Goal: Task Accomplishment & Management: Complete application form

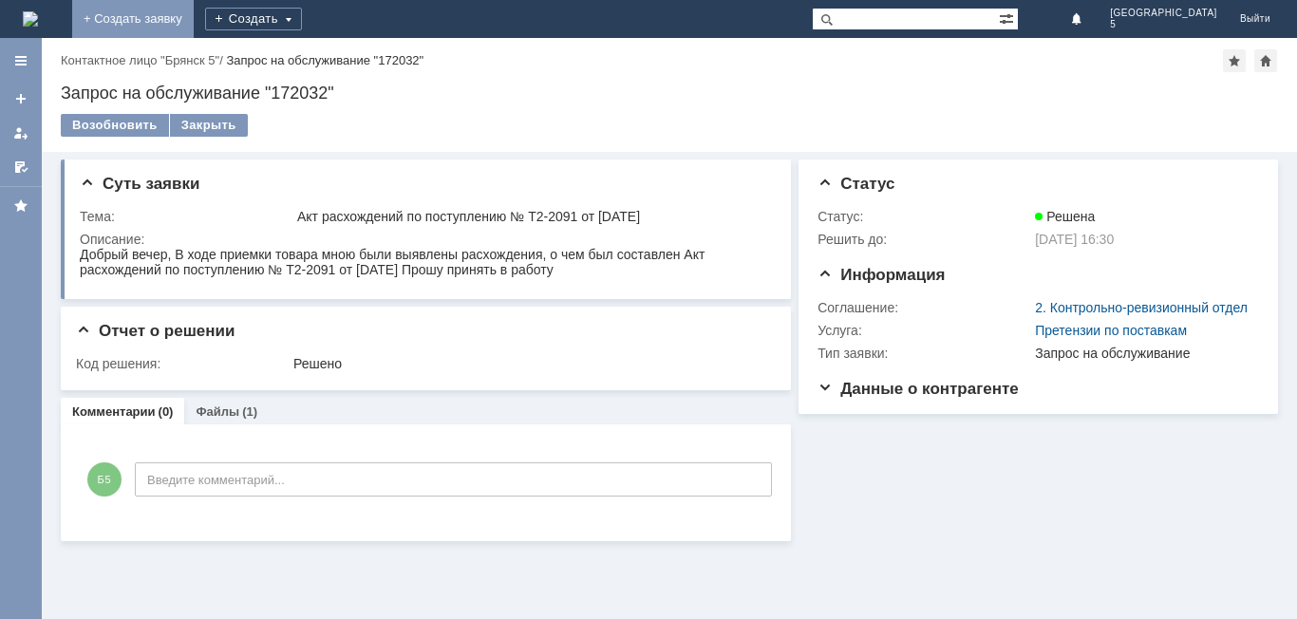
click at [194, 16] on link "+ Создать заявку" at bounding box center [133, 19] width 122 height 38
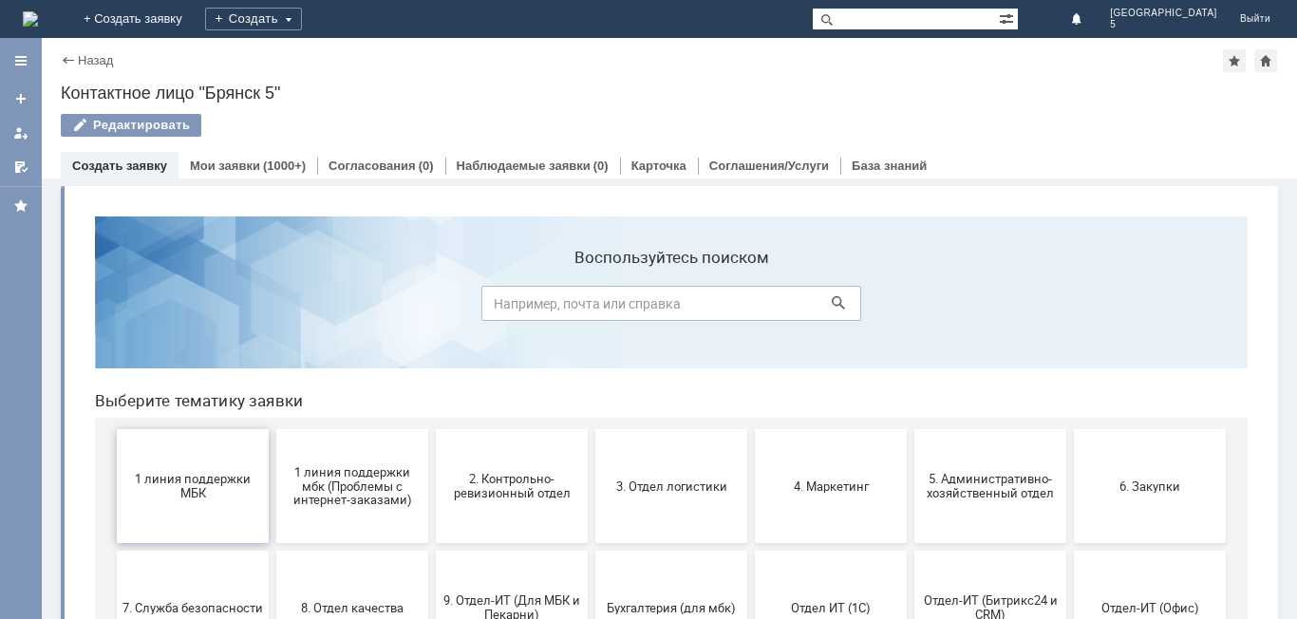
click at [153, 484] on span "1 линия поддержки МБК" at bounding box center [193, 486] width 141 height 28
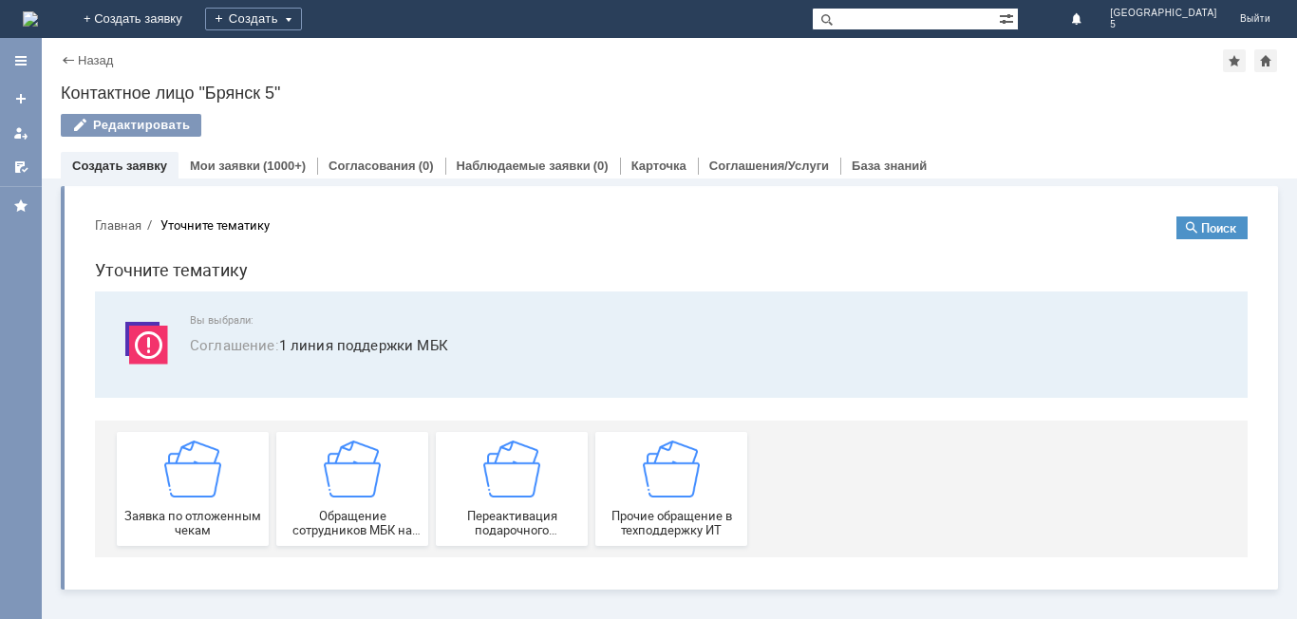
click at [173, 484] on img at bounding box center [192, 469] width 57 height 57
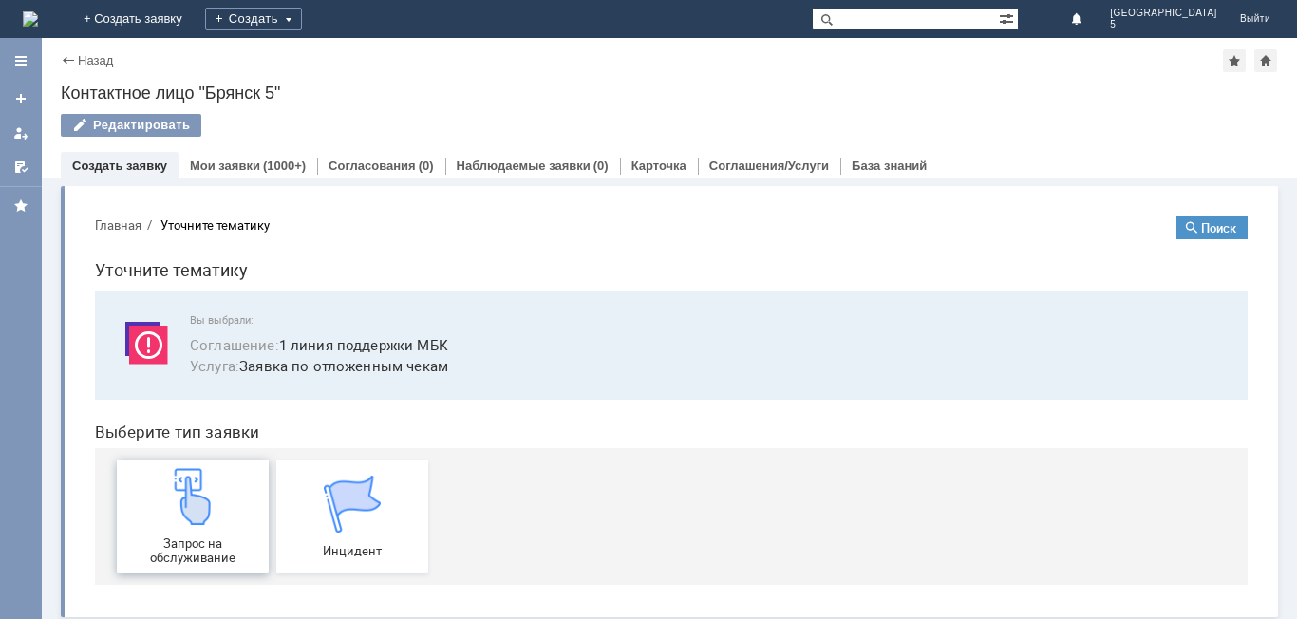
click at [201, 488] on img at bounding box center [192, 496] width 57 height 57
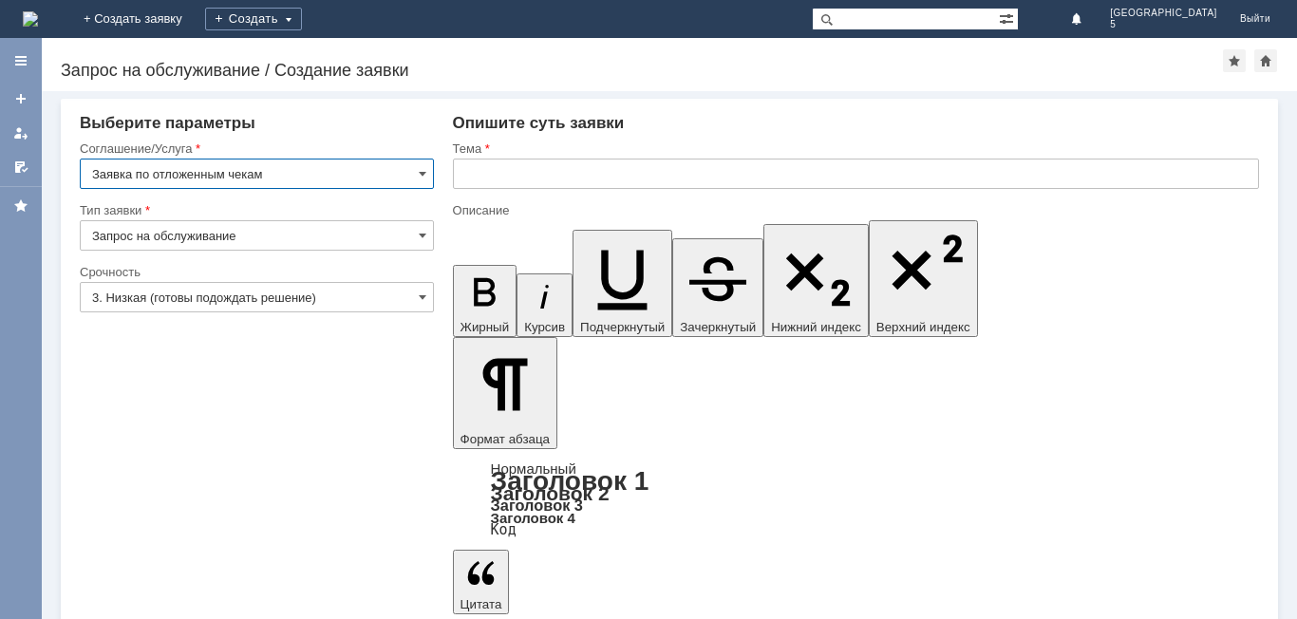
click at [521, 179] on input "text" at bounding box center [856, 174] width 806 height 30
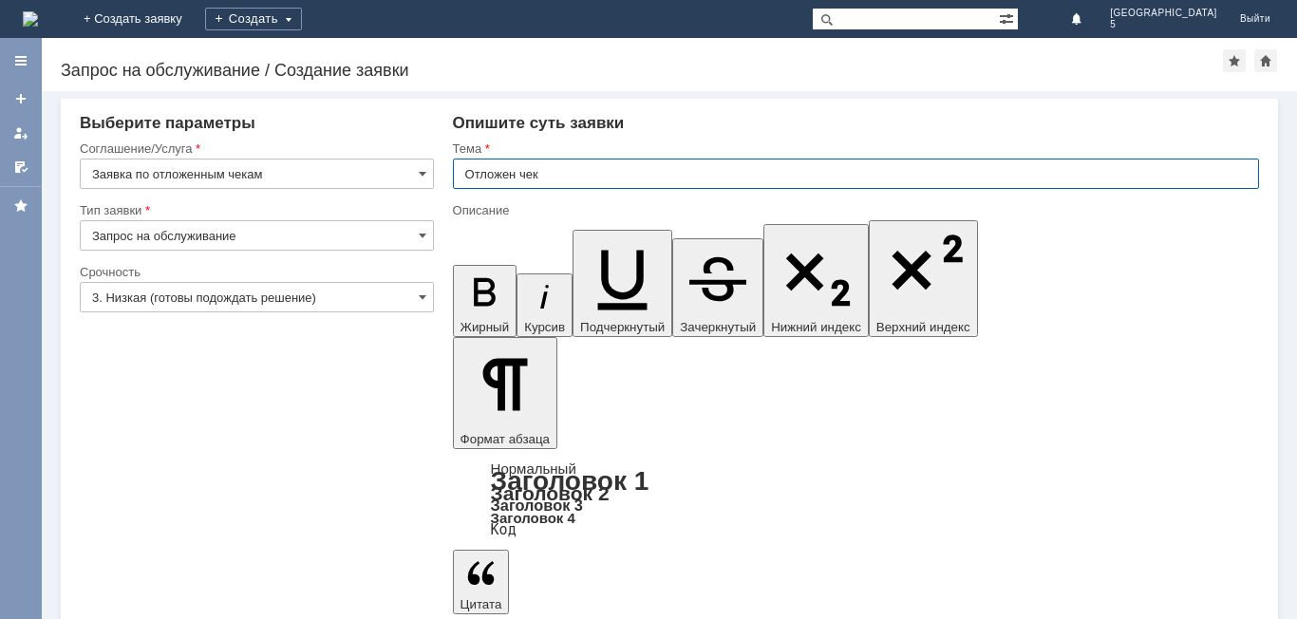
type input "Отложен чек"
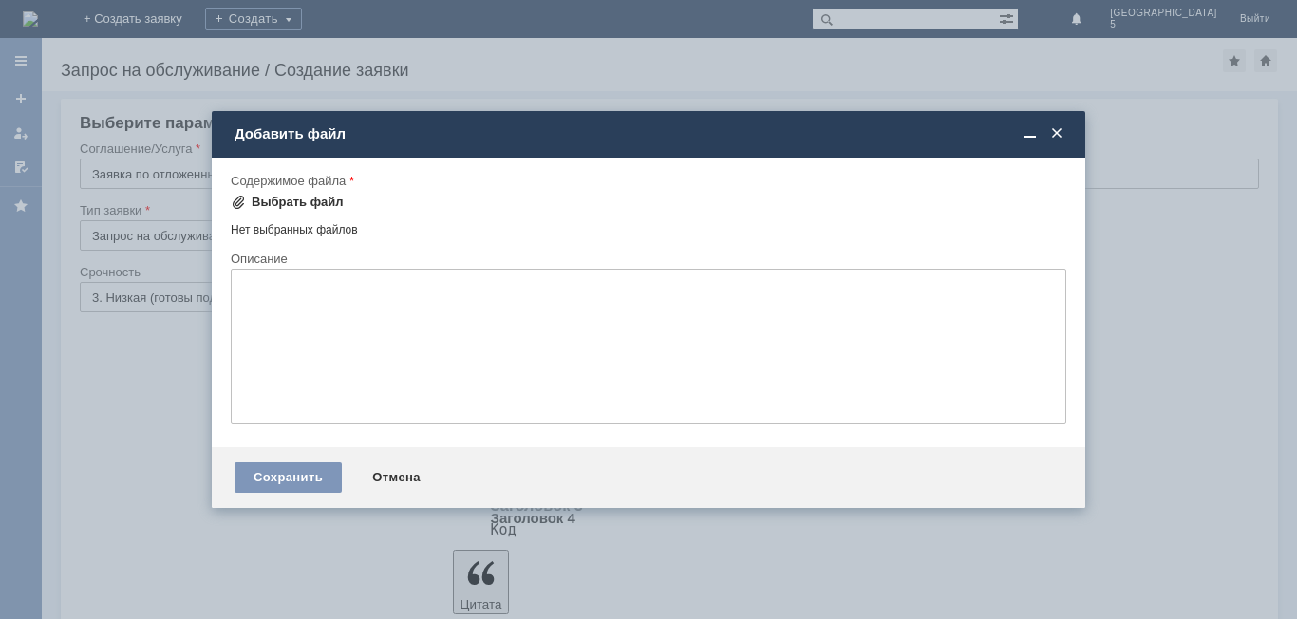
click at [269, 194] on div "Выбрать файл" at bounding box center [287, 202] width 113 height 23
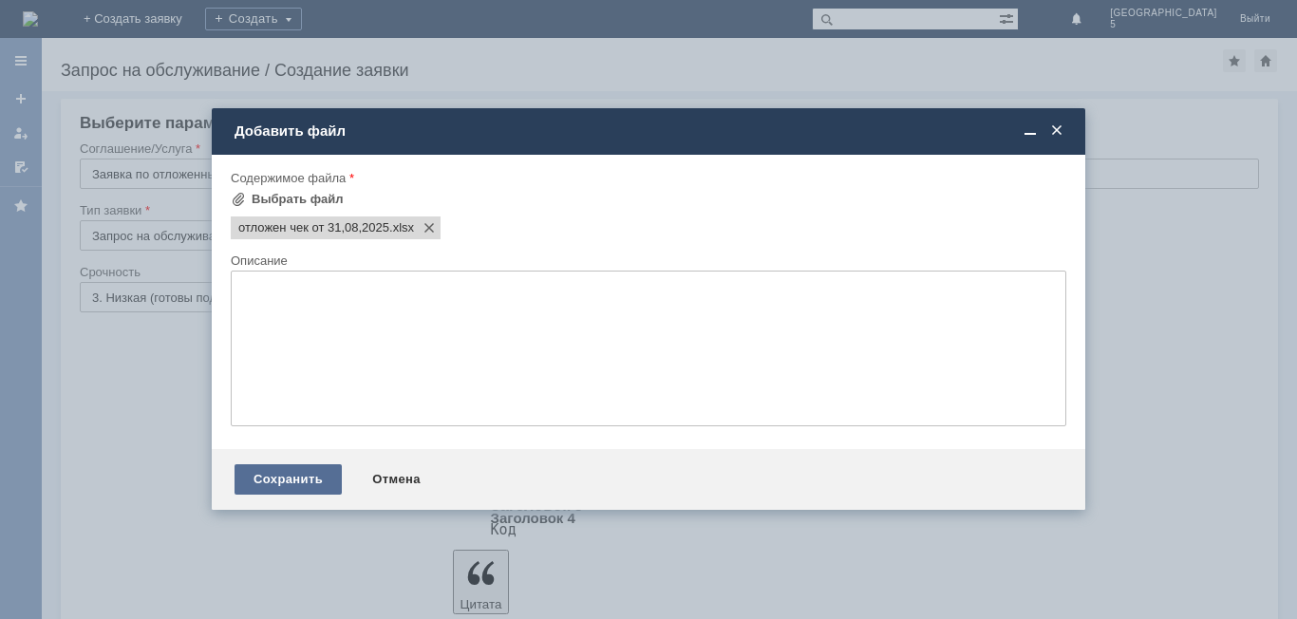
click at [298, 479] on div "Сохранить" at bounding box center [288, 479] width 107 height 30
